Goal: Subscribe to service/newsletter

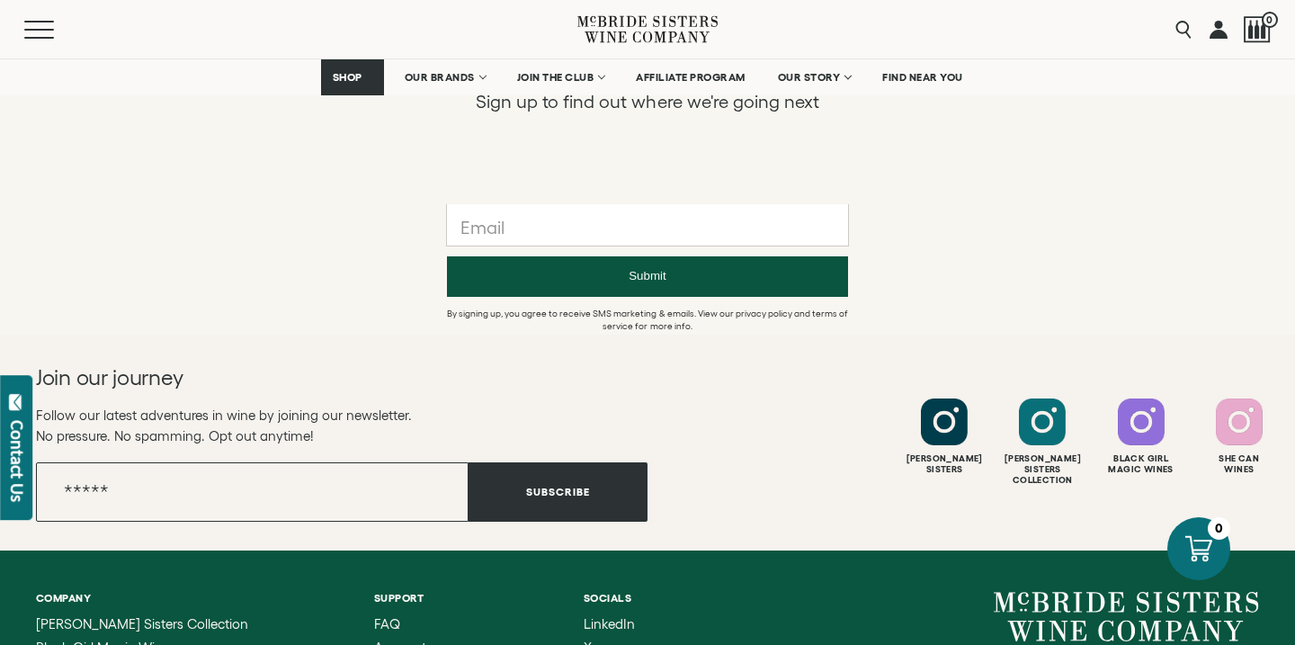
scroll to position [1265, 0]
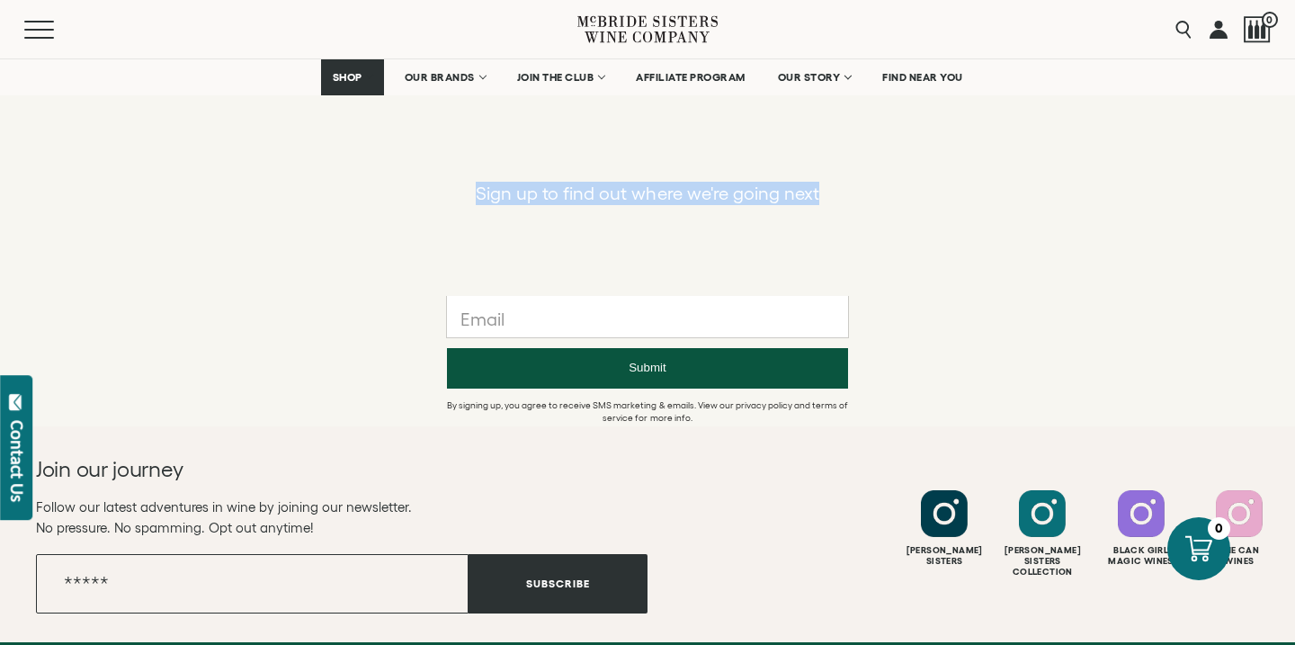
drag, startPoint x: 479, startPoint y: 194, endPoint x: 830, endPoint y: 193, distance: 350.8
click at [830, 193] on div "Sign up to find out where we're going next" at bounding box center [647, 193] width 1295 height 23
copy p "Sign up to find out where we're going next"
drag, startPoint x: 40, startPoint y: 471, endPoint x: 192, endPoint y: 468, distance: 153.0
click at [192, 470] on h2 "Join our journey" at bounding box center [311, 469] width 550 height 29
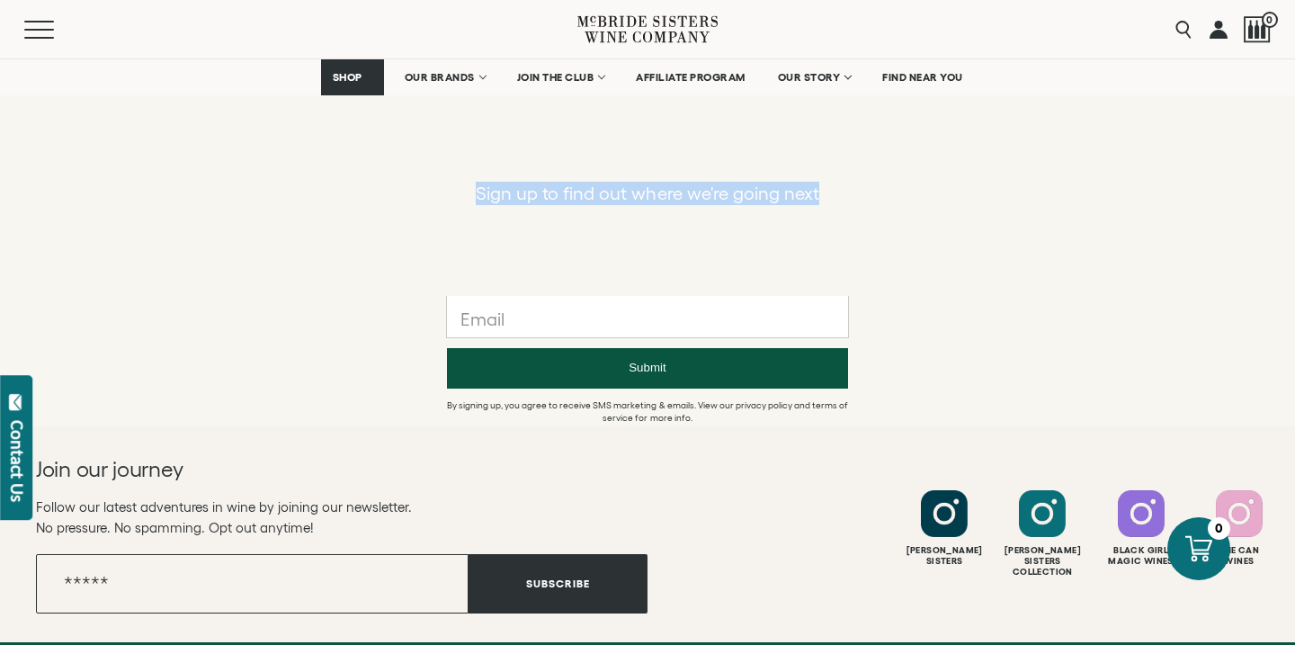
click at [192, 468] on h2 "Join our journey" at bounding box center [311, 469] width 550 height 29
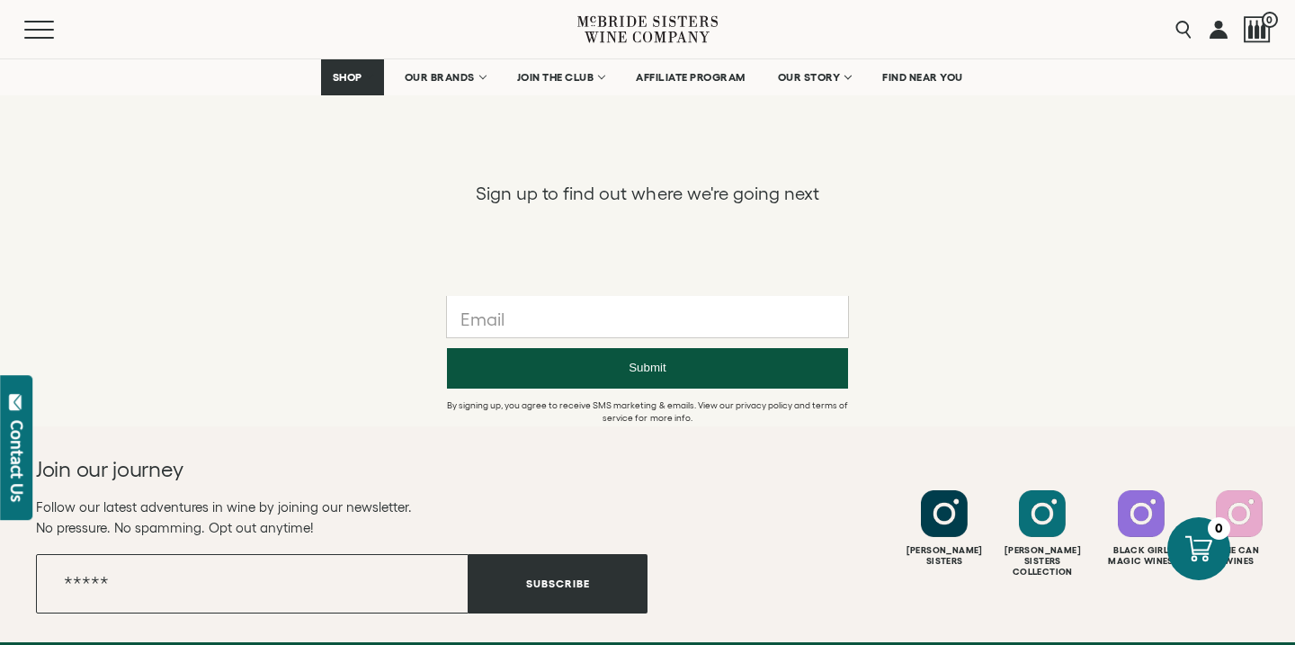
drag, startPoint x: 189, startPoint y: 468, endPoint x: 36, endPoint y: 470, distance: 152.9
click at [36, 470] on h2 "Join our journey" at bounding box center [311, 469] width 550 height 29
copy h2 "Join our journey"
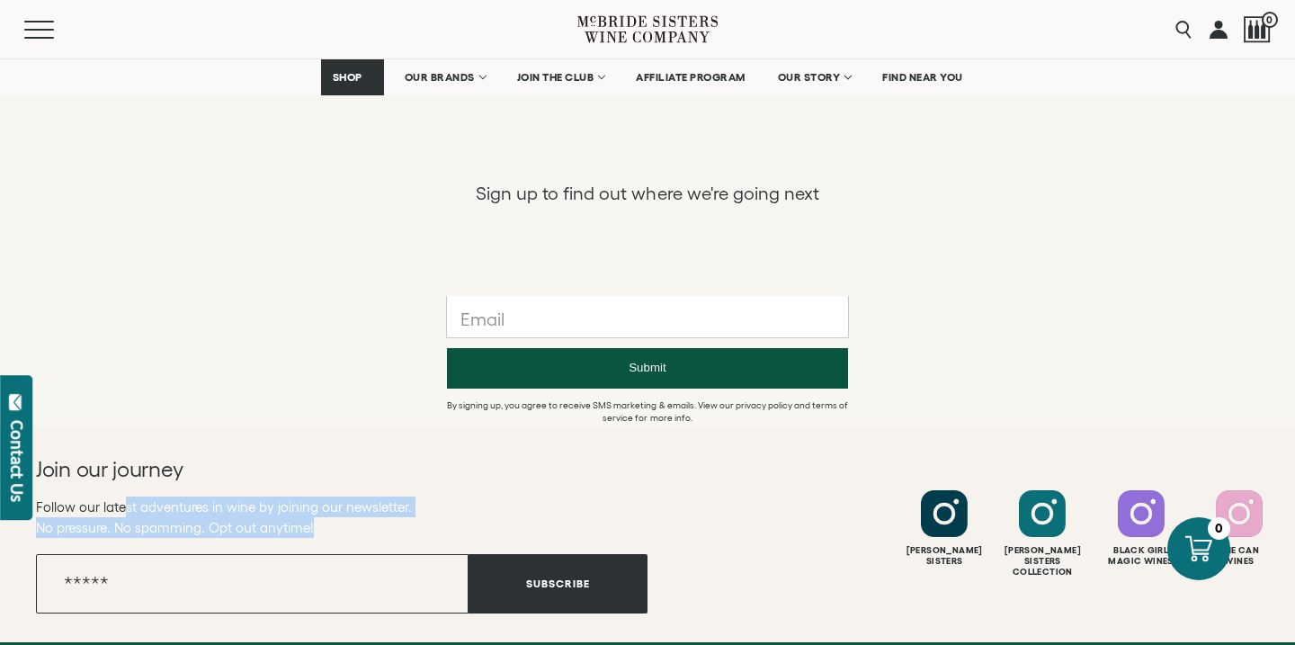
drag, startPoint x: 36, startPoint y: 506, endPoint x: 331, endPoint y: 529, distance: 296.0
click at [331, 529] on p "Follow our latest adventures in wine by joining our newsletter. No pressure. No…" at bounding box center [342, 517] width 612 height 41
copy p "Follow our latest adventures in wine by joining our newsletter. No pressure. No…"
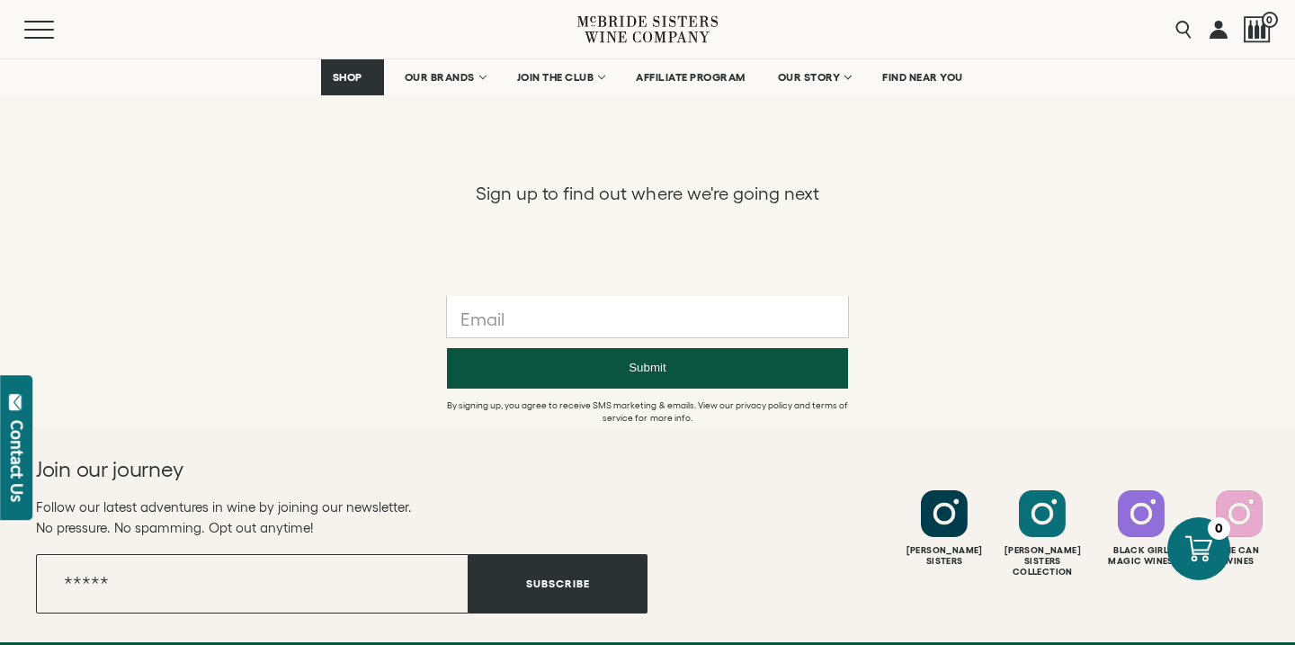
scroll to position [848, 0]
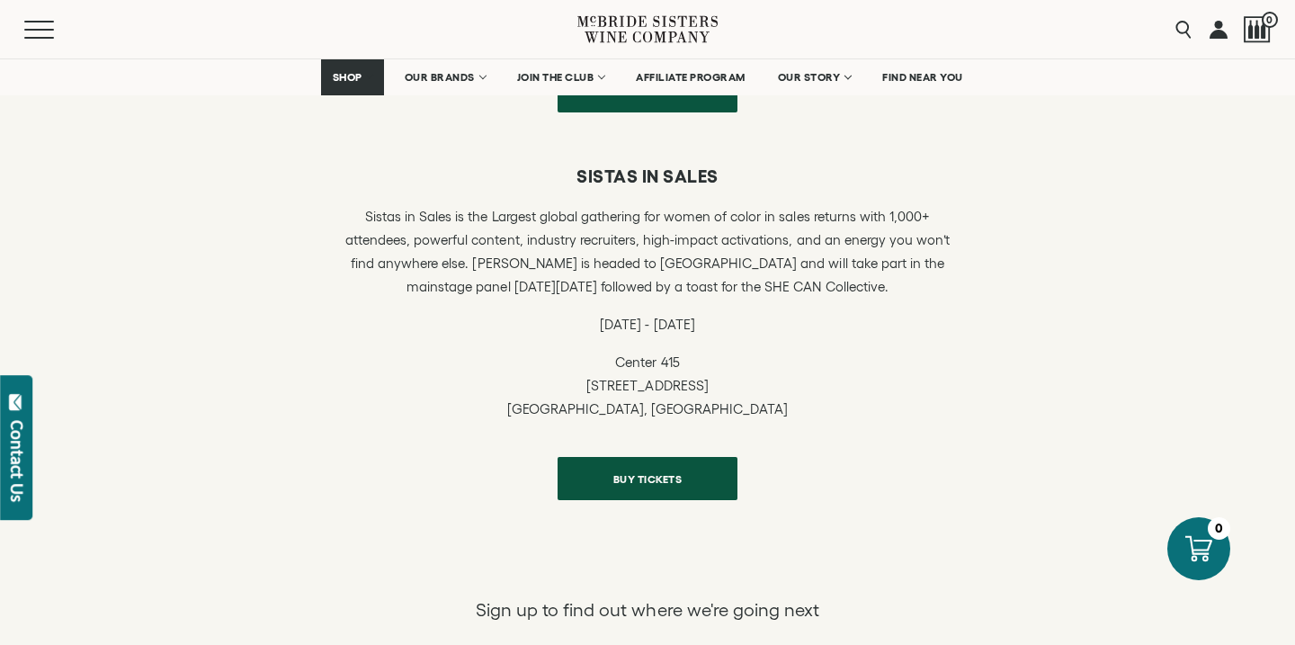
click at [636, 171] on h6 "Sistas in Sales" at bounding box center [647, 177] width 621 height 22
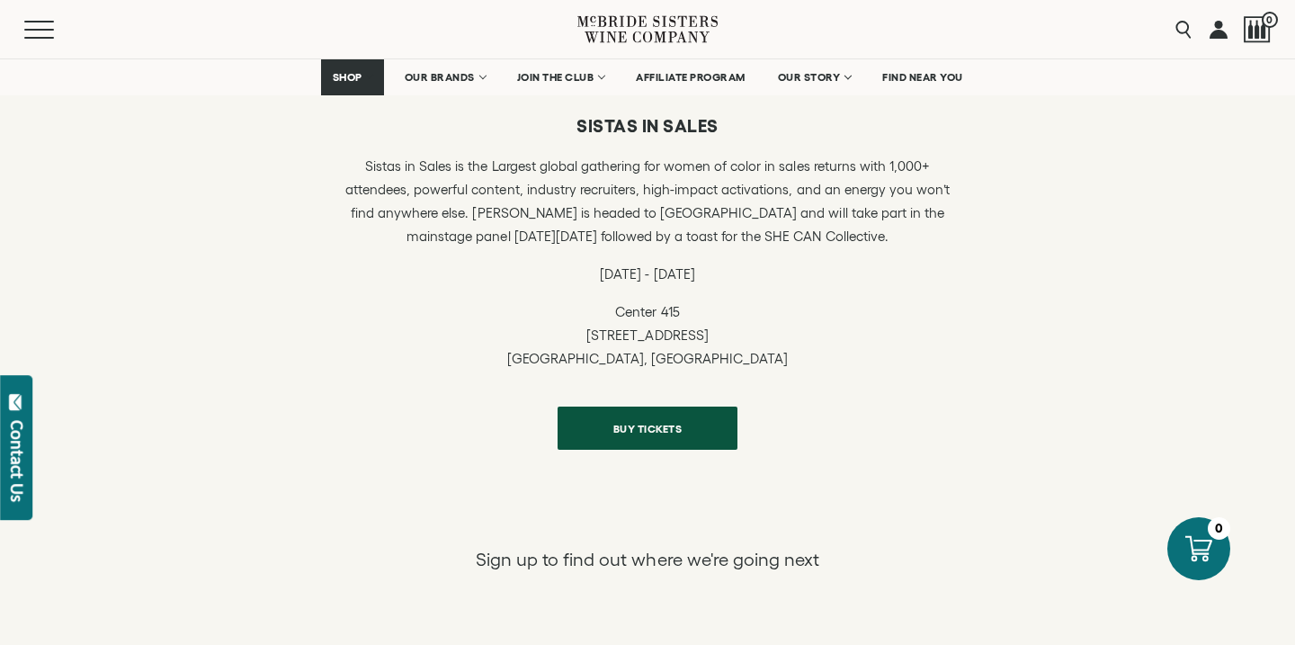
scroll to position [133, 0]
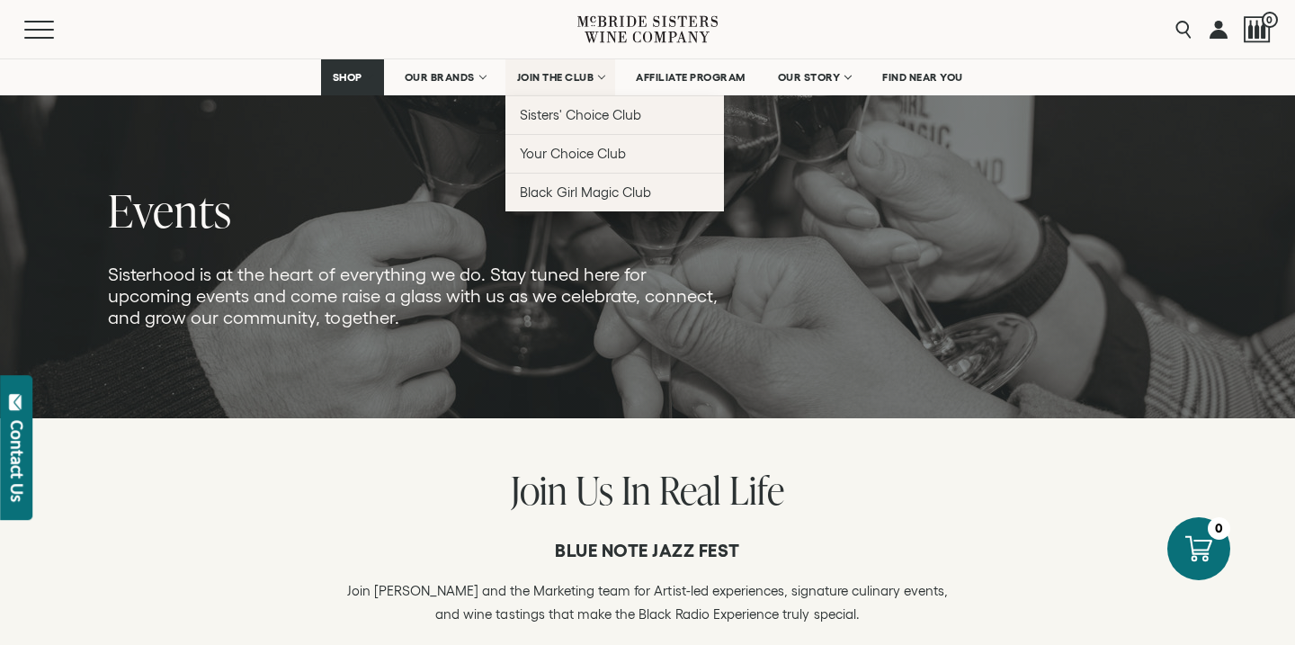
click at [586, 76] on span "JOIN THE CLUB" at bounding box center [555, 77] width 77 height 13
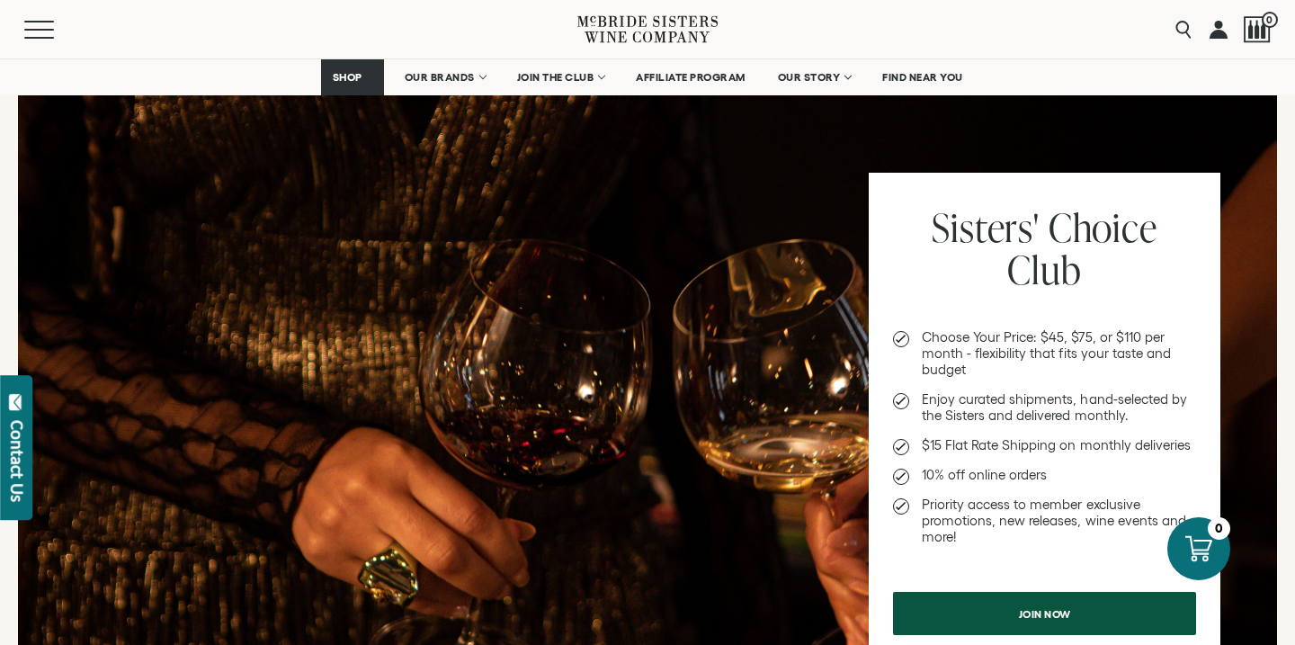
scroll to position [723, 0]
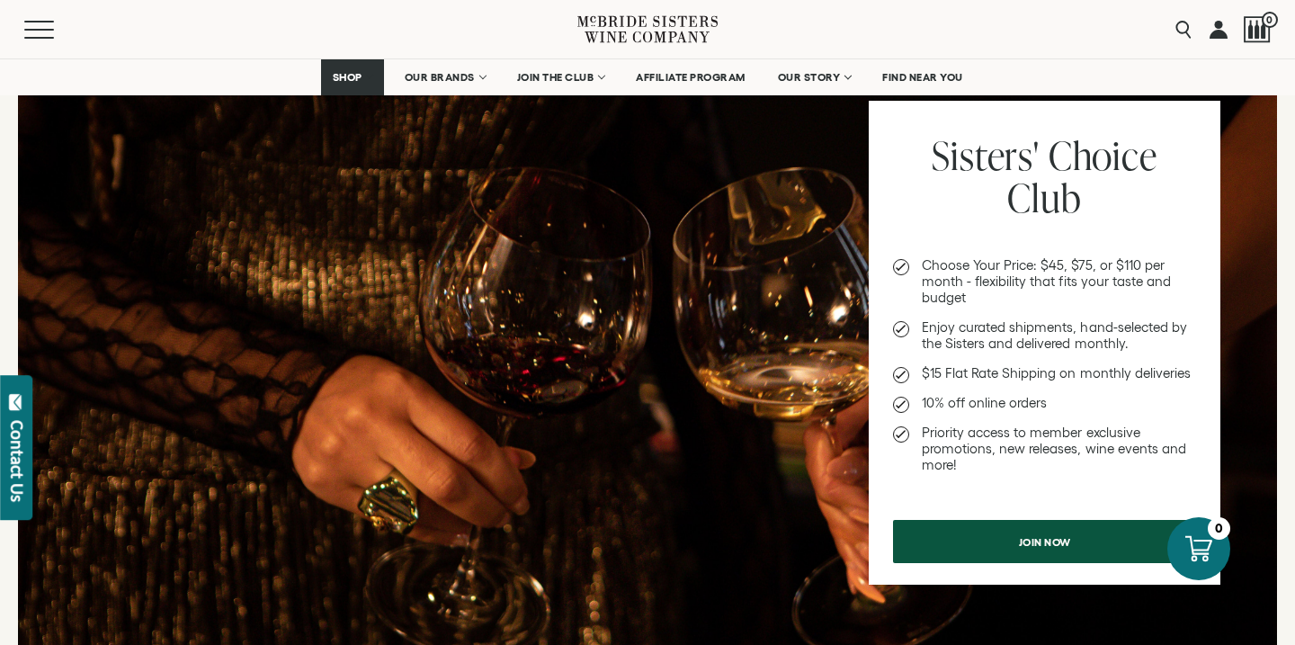
click at [464, 495] on div at bounding box center [647, 351] width 1259 height 684
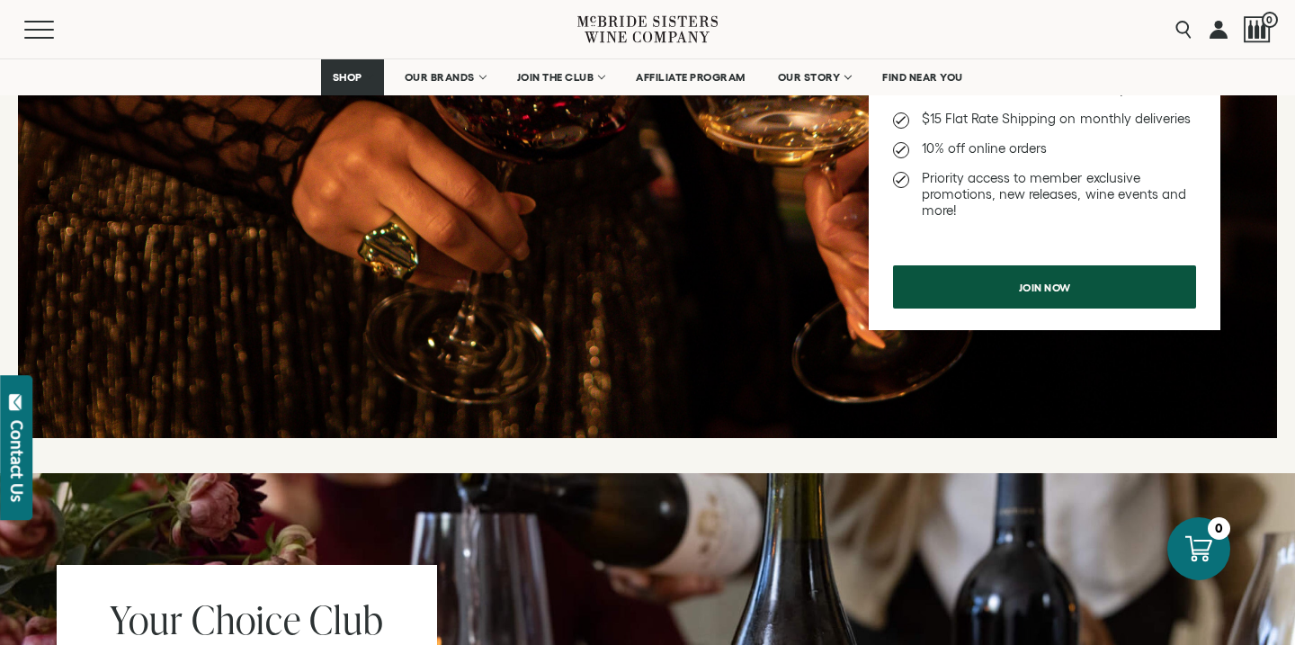
scroll to position [452, 0]
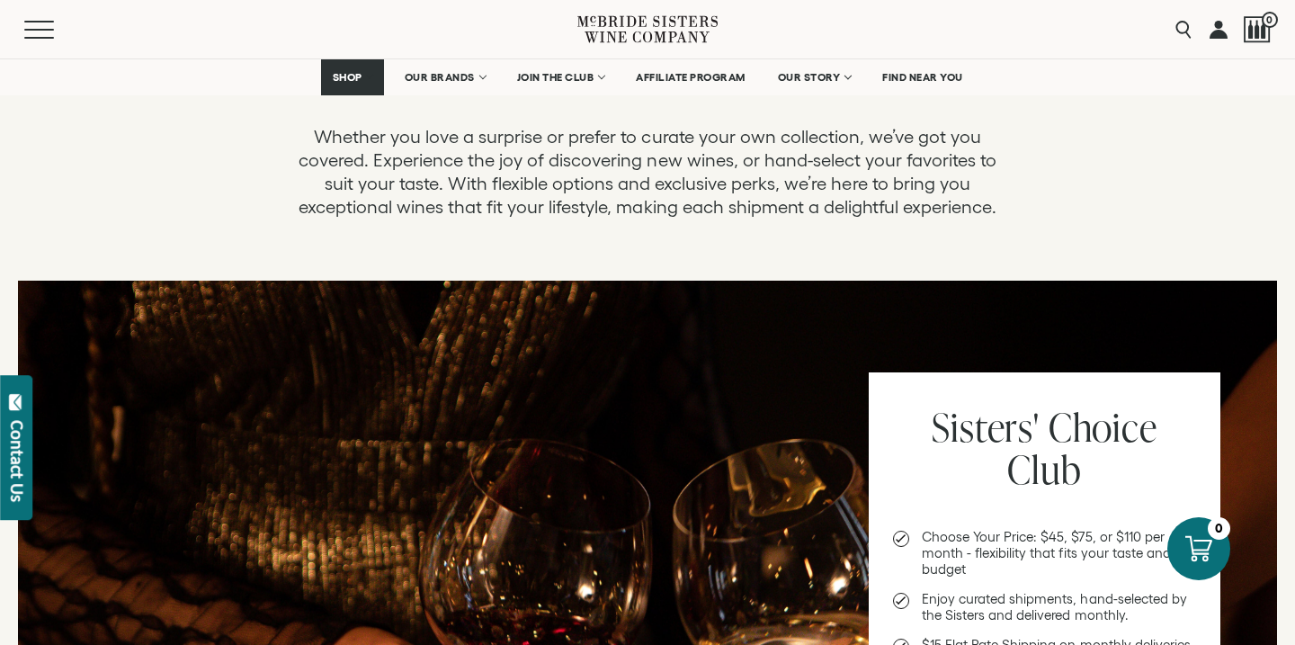
click at [521, 548] on div at bounding box center [647, 623] width 1259 height 684
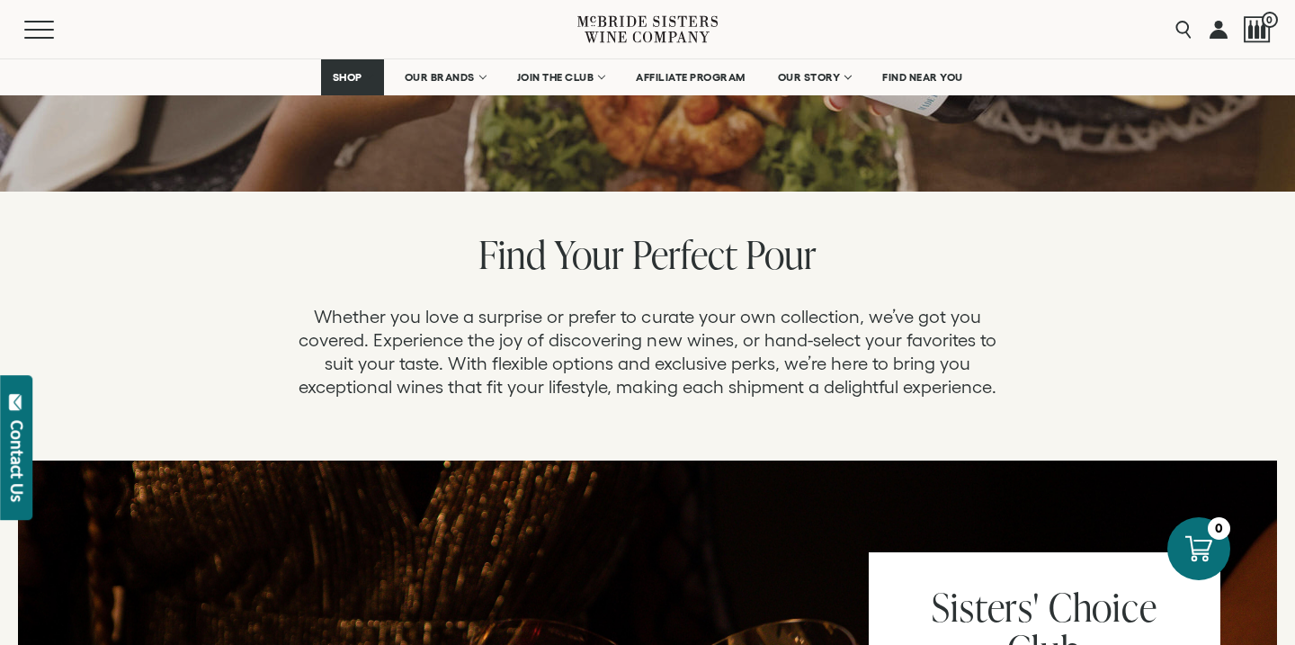
scroll to position [1274, 0]
